Goal: Task Accomplishment & Management: Manage account settings

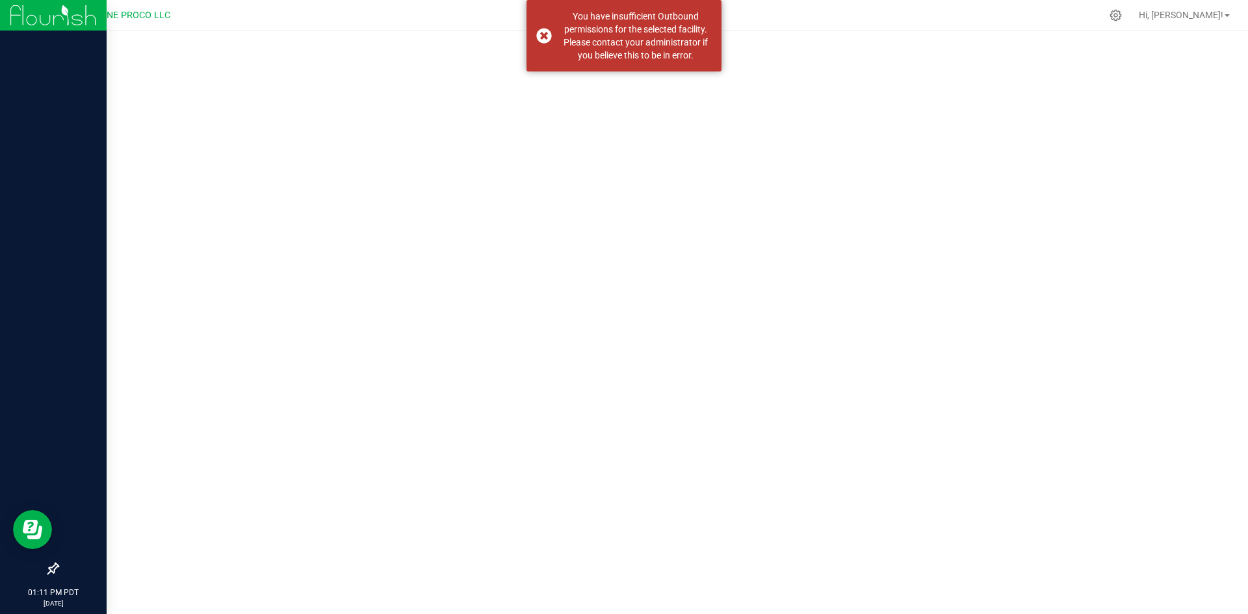
click at [53, 37] on div at bounding box center [53, 293] width 107 height 525
click at [56, 26] on img at bounding box center [53, 15] width 87 height 31
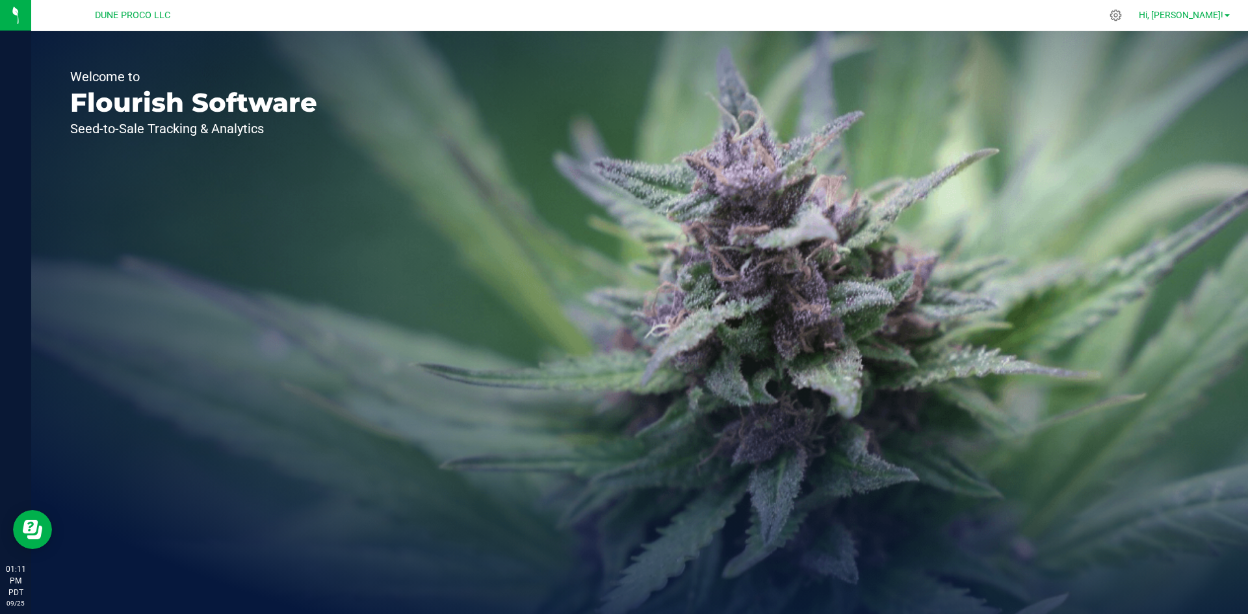
click at [1228, 9] on link "Hi, [PERSON_NAME]!" at bounding box center [1184, 15] width 101 height 14
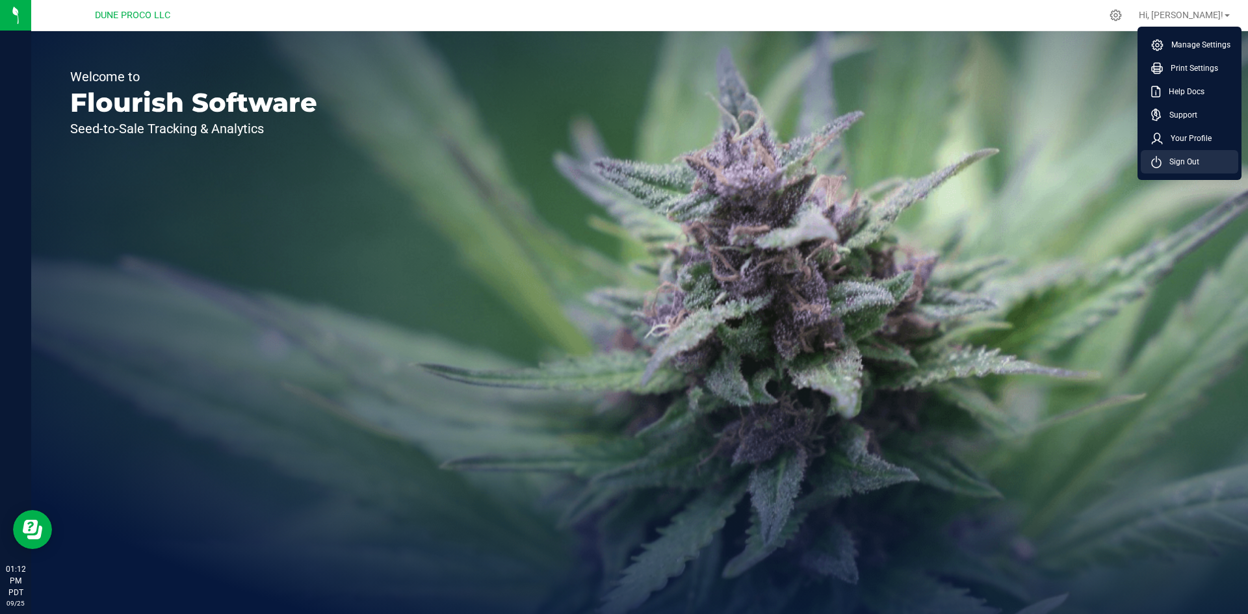
click at [1167, 167] on span "Sign Out" at bounding box center [1180, 161] width 38 height 13
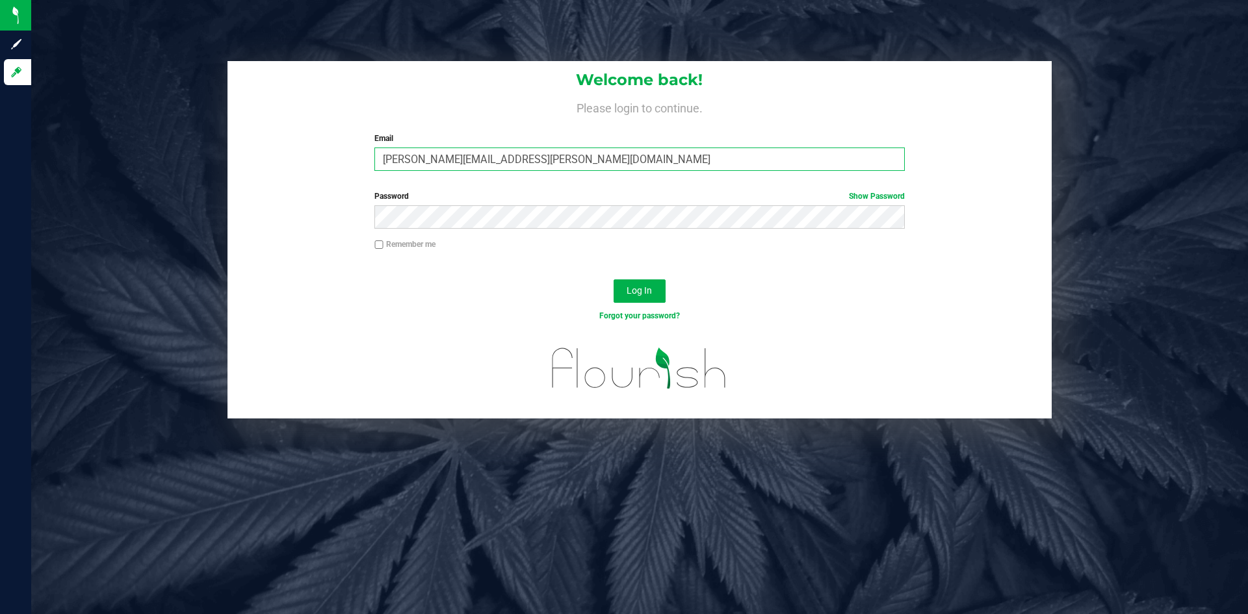
click at [630, 153] on input "[PERSON_NAME][EMAIL_ADDRESS][PERSON_NAME][DOMAIN_NAME]" at bounding box center [639, 159] width 530 height 23
type input "[PERSON_NAME][DOMAIN_NAME][EMAIL_ADDRESS][PERSON_NAME][DOMAIN_NAME]"
click at [660, 286] on button "Log In" at bounding box center [640, 290] width 52 height 23
